Goal: Complete application form: Complete application form

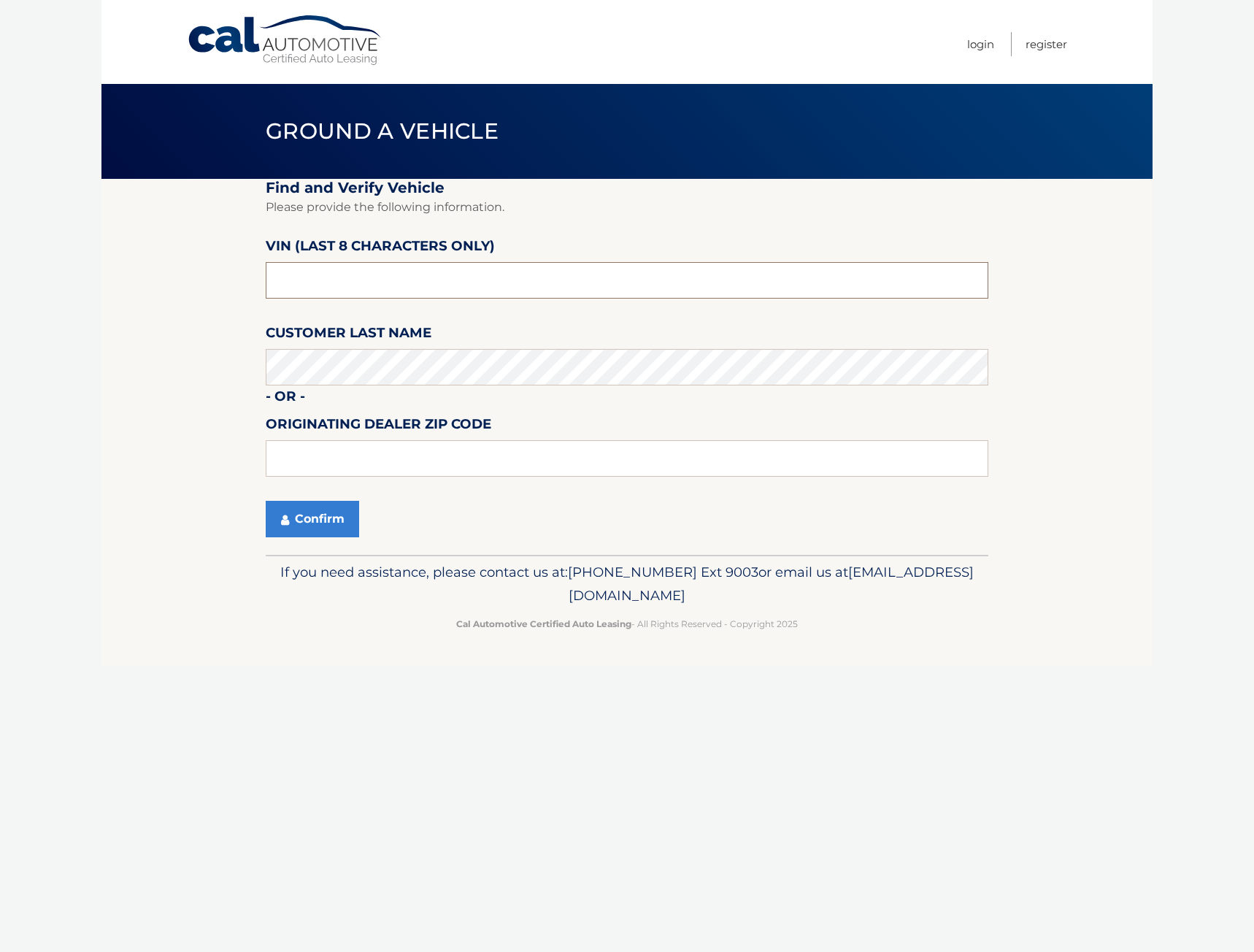
click at [336, 279] on input "text" at bounding box center [627, 280] width 723 height 36
paste input "PL526482"
type input "PL526482"
click at [392, 462] on input "text" at bounding box center [627, 458] width 723 height 36
type input "33411"
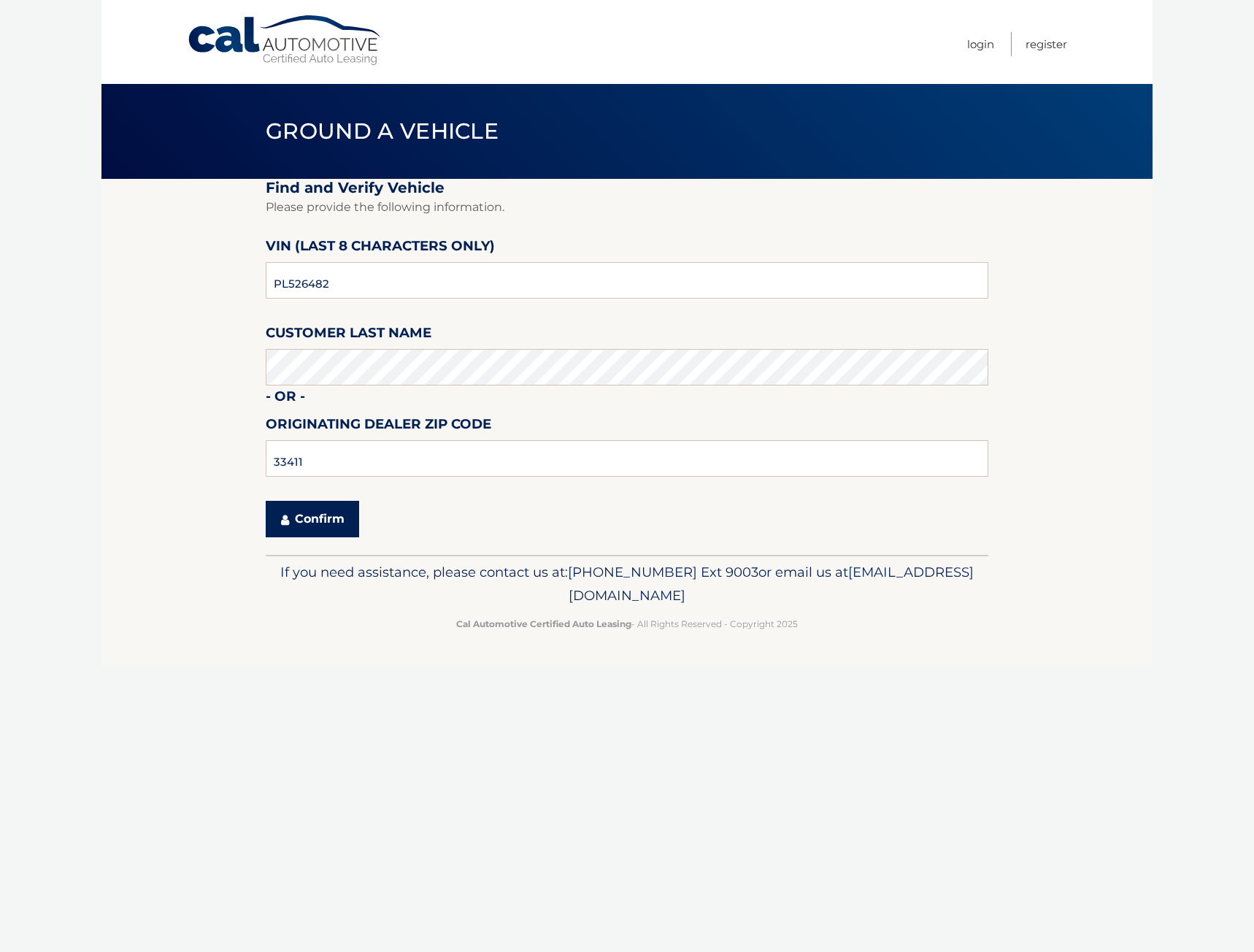
click at [279, 520] on button "Confirm" at bounding box center [312, 518] width 93 height 36
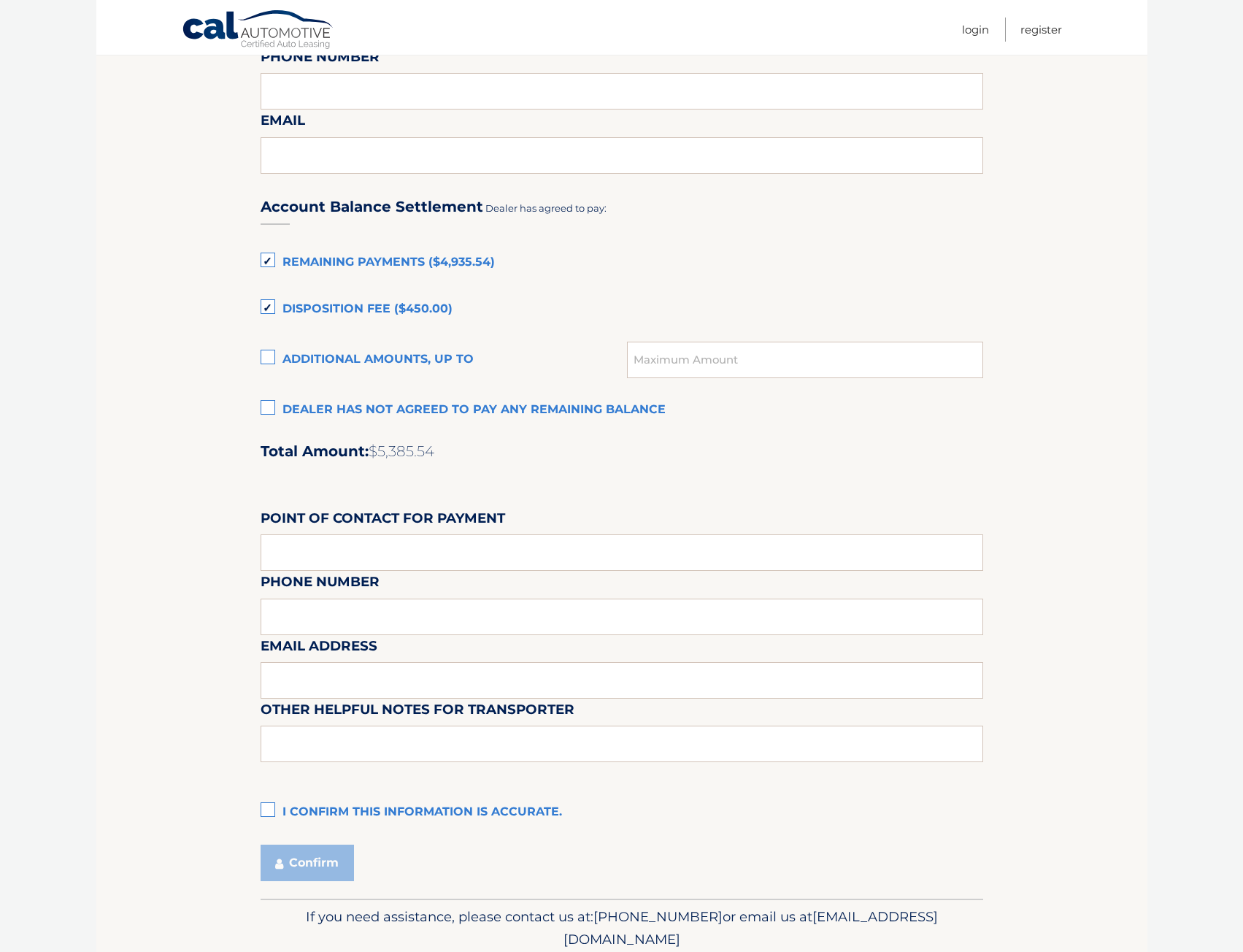
scroll to position [937, 0]
